Goal: Complete application form: Complete application form

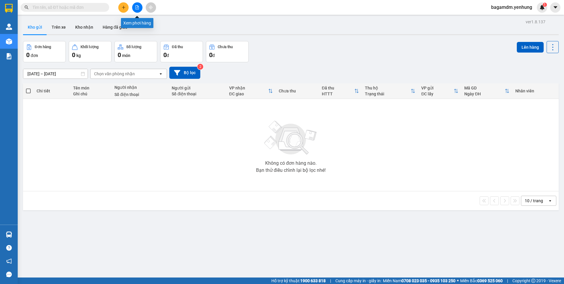
click at [139, 7] on button at bounding box center [137, 7] width 10 height 10
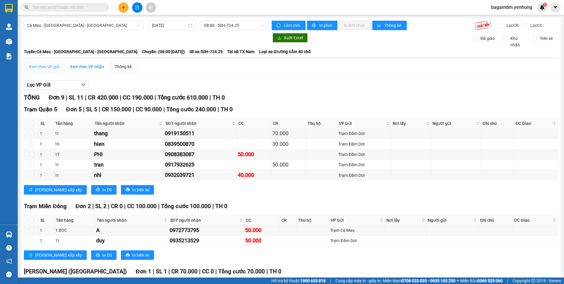
click at [46, 62] on div "Xem theo VP gửi" at bounding box center [44, 67] width 40 height 12
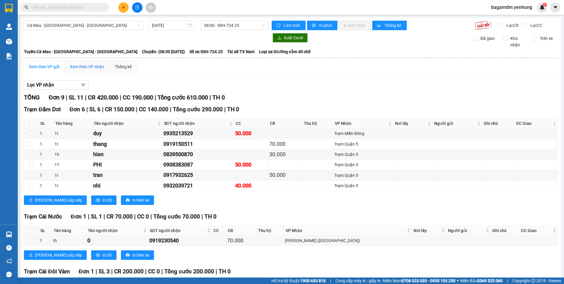
click at [73, 65] on div "Xem theo VP nhận" at bounding box center [87, 66] width 34 height 6
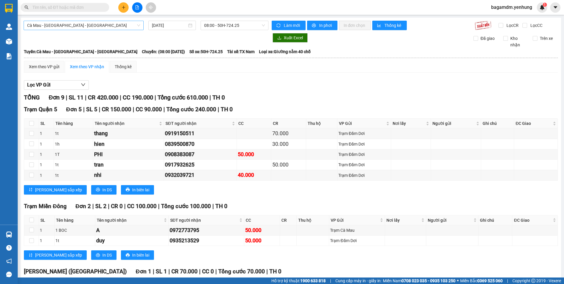
click at [94, 28] on span "Cà Mau - [GEOGRAPHIC_DATA] - [GEOGRAPHIC_DATA]" at bounding box center [83, 25] width 113 height 9
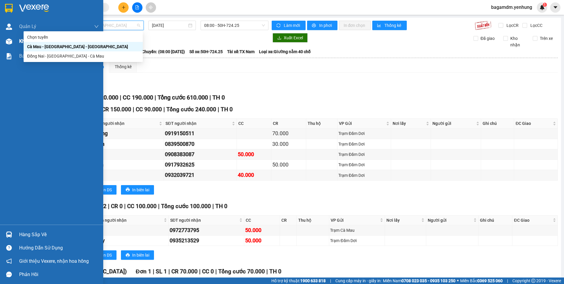
click at [8, 42] on img at bounding box center [9, 41] width 6 height 6
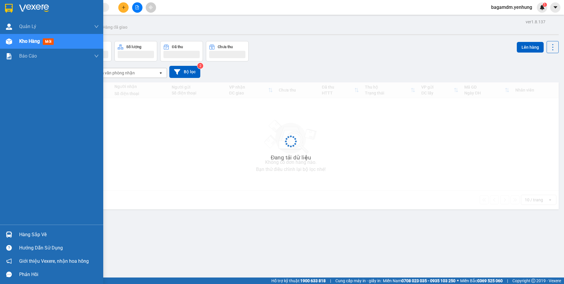
click at [18, 41] on div "Kho hàng mới" at bounding box center [51, 41] width 103 height 15
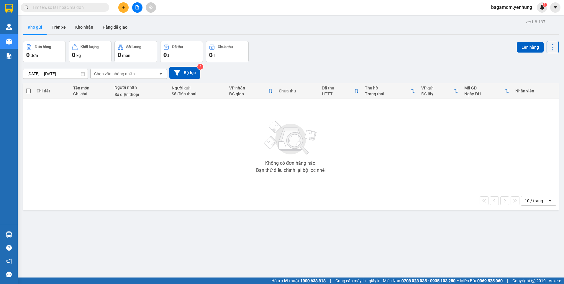
click at [124, 9] on button at bounding box center [123, 7] width 10 height 10
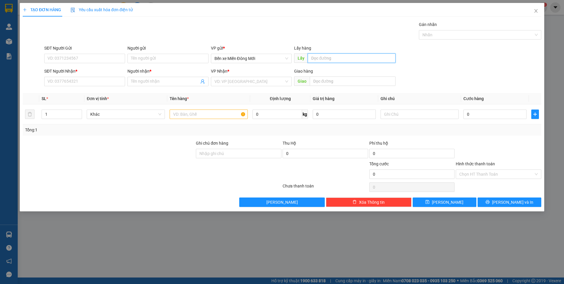
click at [338, 59] on input "text" at bounding box center [352, 57] width 88 height 9
click at [338, 59] on input "HÒA LOIEJ" at bounding box center [352, 57] width 88 height 9
type input "[PERSON_NAME]"
type input "0837444809"
type input "YẾN NHI"
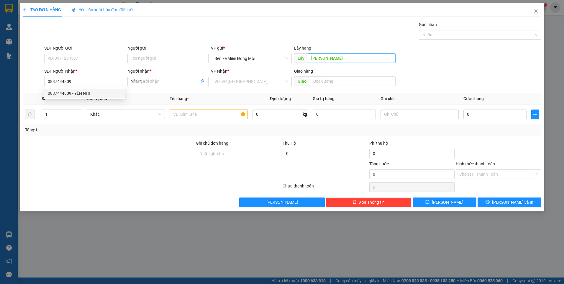
type input "100.000"
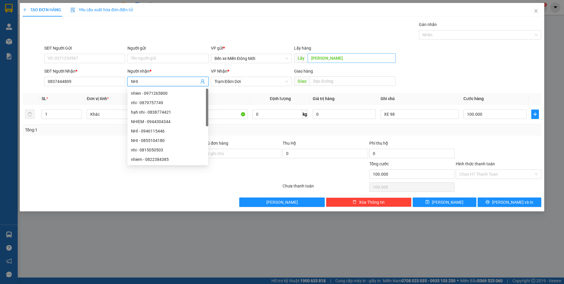
type input "NHI"
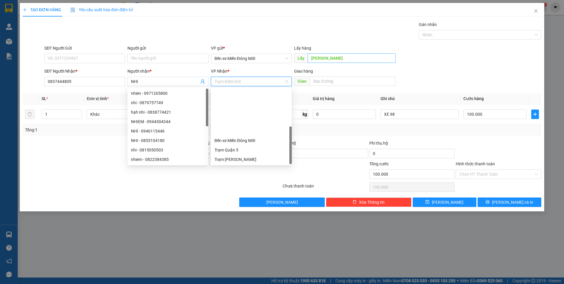
scroll to position [57, 0]
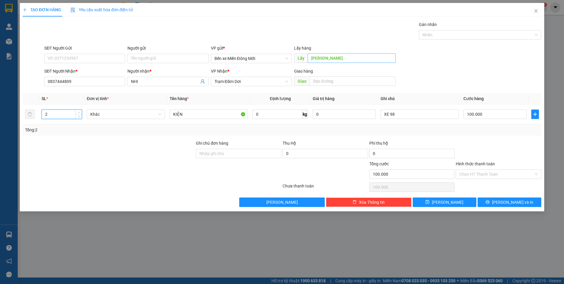
type input "2"
click at [195, 114] on input "KIỆN" at bounding box center [209, 113] width 78 height 9
type input "BAO + th"
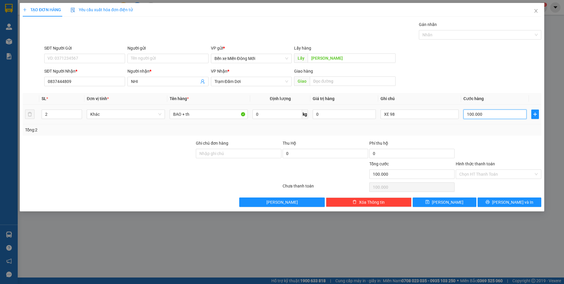
click at [467, 113] on input "100.000" at bounding box center [494, 113] width 63 height 9
click at [468, 113] on input "100.000" at bounding box center [494, 113] width 63 height 9
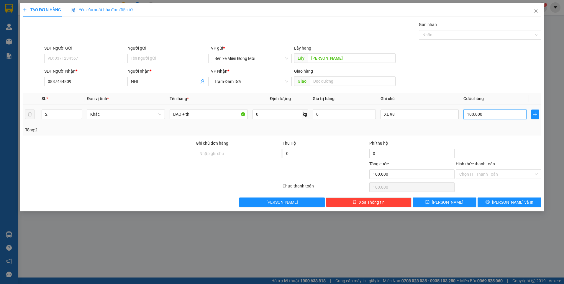
click at [488, 115] on input "100.000" at bounding box center [494, 113] width 63 height 9
paste input "text"
type input "0"
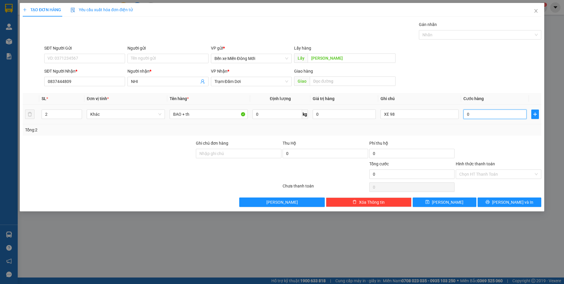
click at [488, 116] on input "0" at bounding box center [494, 113] width 63 height 9
click at [488, 116] on input "!%)" at bounding box center [494, 113] width 63 height 9
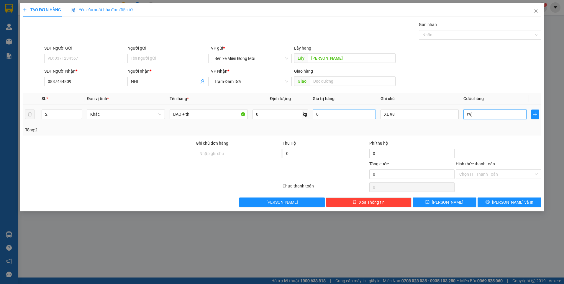
drag, startPoint x: 488, startPoint y: 116, endPoint x: 376, endPoint y: 115, distance: 112.4
click at [376, 115] on tr "2 [PERSON_NAME] + th 0 kg 0 XE 98 !%)" at bounding box center [282, 114] width 518 height 20
click at [470, 114] on input "0" at bounding box center [494, 113] width 63 height 9
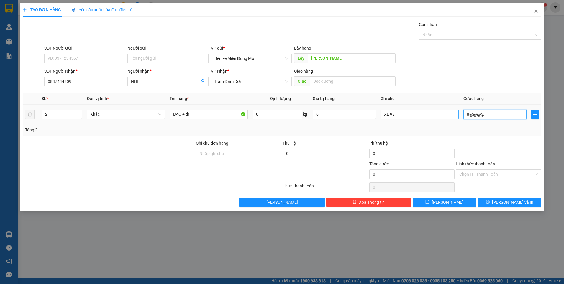
drag, startPoint x: 489, startPoint y: 114, endPoint x: 410, endPoint y: 113, distance: 78.1
click at [410, 113] on tr "2 [PERSON_NAME] + th 0 kg 0 XE 98 !!@@@@" at bounding box center [282, 114] width 518 height 20
click at [470, 114] on input "0" at bounding box center [494, 113] width 63 height 9
type input "0"
click at [490, 89] on div "Transit Pickup Surcharge Ids Transit Deliver Surcharge Ids Transit Deliver Surc…" at bounding box center [282, 113] width 518 height 185
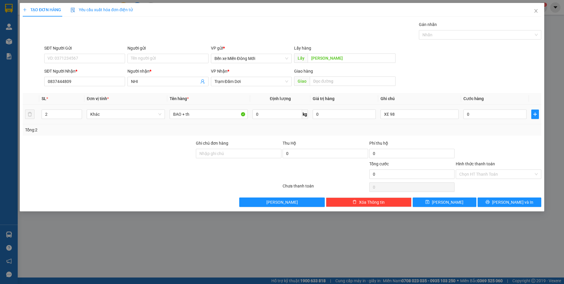
click at [467, 106] on td "0" at bounding box center [495, 114] width 68 height 20
click at [471, 113] on input "0" at bounding box center [494, 113] width 63 height 9
type input "1"
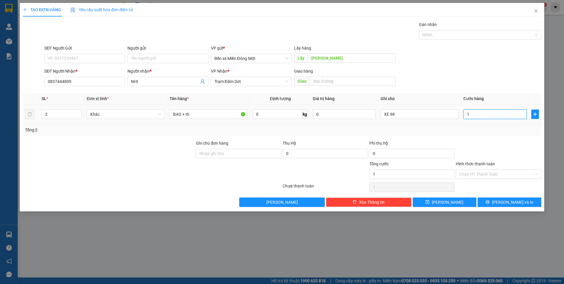
type input "15"
type input "150"
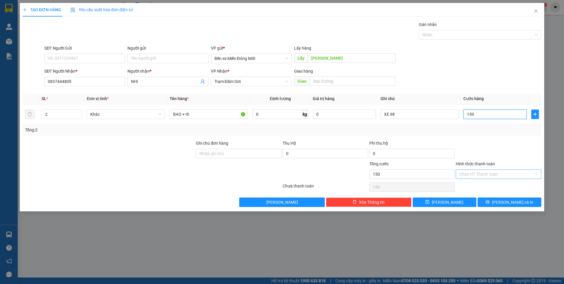
drag, startPoint x: 480, startPoint y: 169, endPoint x: 481, endPoint y: 173, distance: 3.7
click at [481, 172] on div "Chọn HT Thanh Toán" at bounding box center [499, 173] width 86 height 9
type input "150"
type input "150.000"
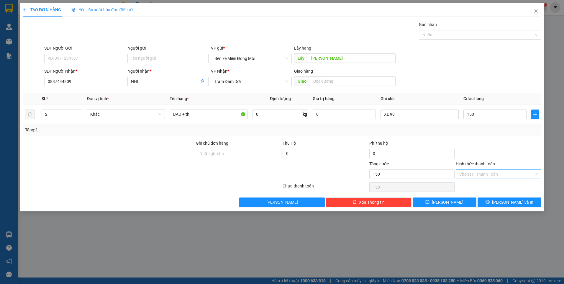
type input "150.000"
click at [477, 186] on div "Tại văn phòng" at bounding box center [498, 186] width 78 height 6
type input "0"
click at [465, 199] on button "[PERSON_NAME]" at bounding box center [445, 201] width 64 height 9
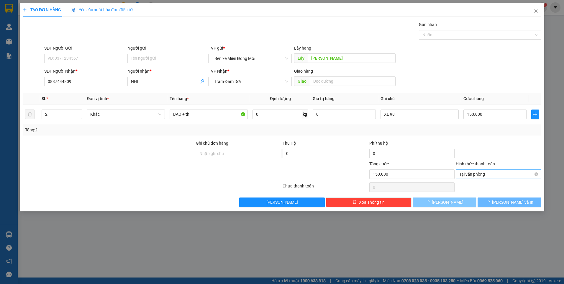
type input "0"
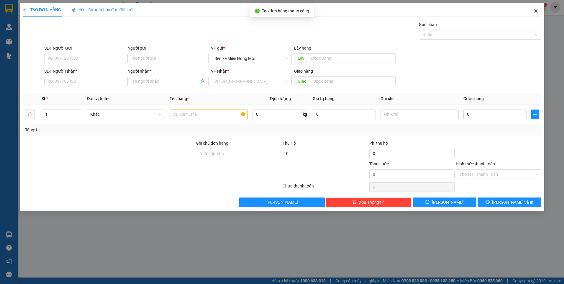
click at [539, 14] on span "Close" at bounding box center [536, 11] width 17 height 17
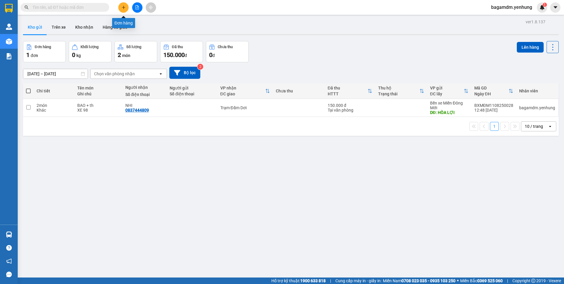
click at [123, 7] on icon "plus" at bounding box center [123, 7] width 4 height 4
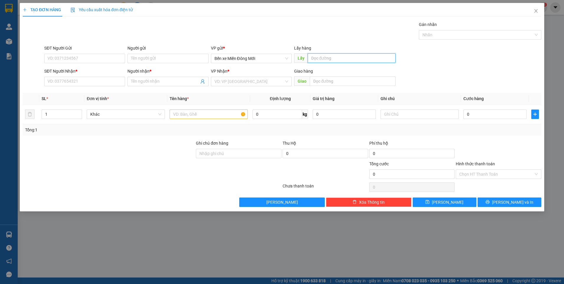
click at [354, 60] on input "text" at bounding box center [352, 57] width 88 height 9
type input "CÁI BÈ"
type input "0819592252"
type input "BG CÁ"
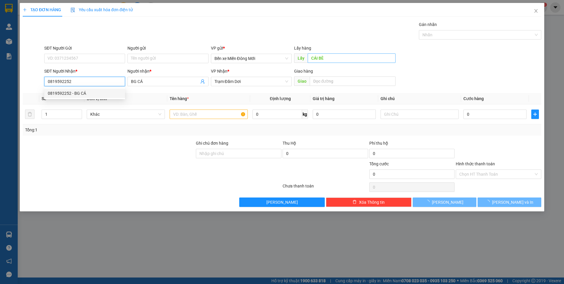
type input "80.000"
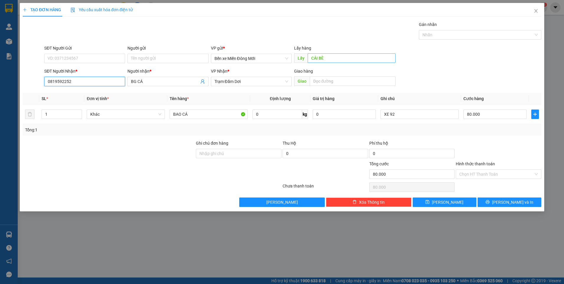
type input "0819592252"
type input "5"
type input "XE 98"
type input "5"
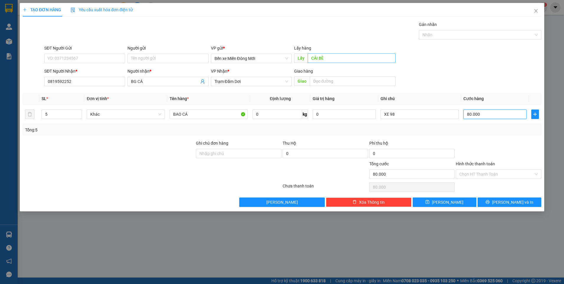
type input "5"
type input "50"
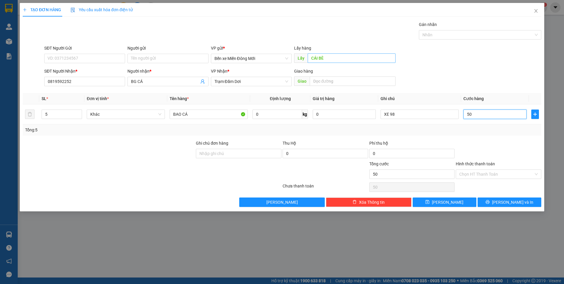
type input "500"
type input "500.000"
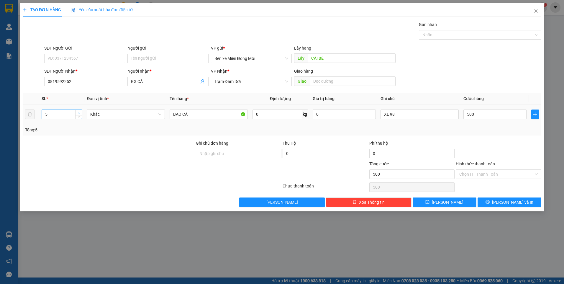
type input "500.000"
click at [81, 111] on span "up" at bounding box center [79, 113] width 4 height 4
type input "7"
click at [81, 111] on span "up" at bounding box center [79, 113] width 4 height 4
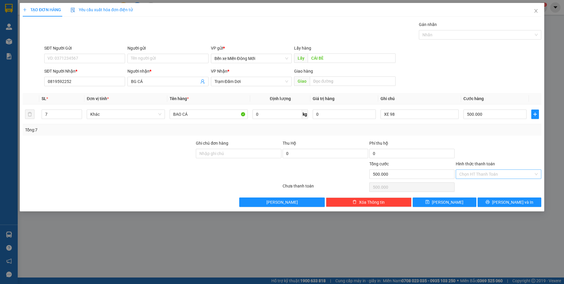
click at [493, 172] on input "Hình thức thanh toán" at bounding box center [496, 174] width 74 height 9
click at [483, 184] on div "Tại văn phòng" at bounding box center [498, 186] width 78 height 6
click at [477, 175] on span "Tại văn phòng" at bounding box center [498, 174] width 78 height 9
type input "500.000"
click at [504, 151] on div at bounding box center [498, 150] width 87 height 21
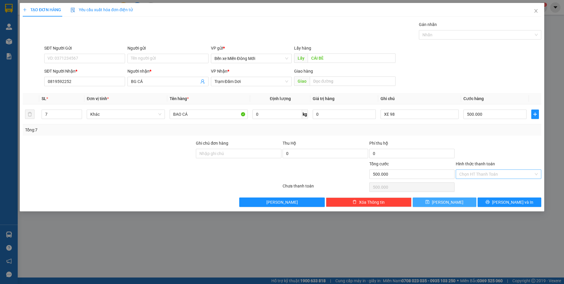
click at [460, 201] on button "[PERSON_NAME]" at bounding box center [445, 201] width 64 height 9
type input "0"
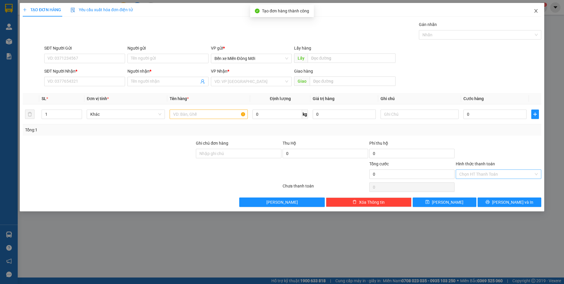
click at [533, 12] on span "Close" at bounding box center [536, 11] width 17 height 17
